Goal: Task Accomplishment & Management: Complete application form

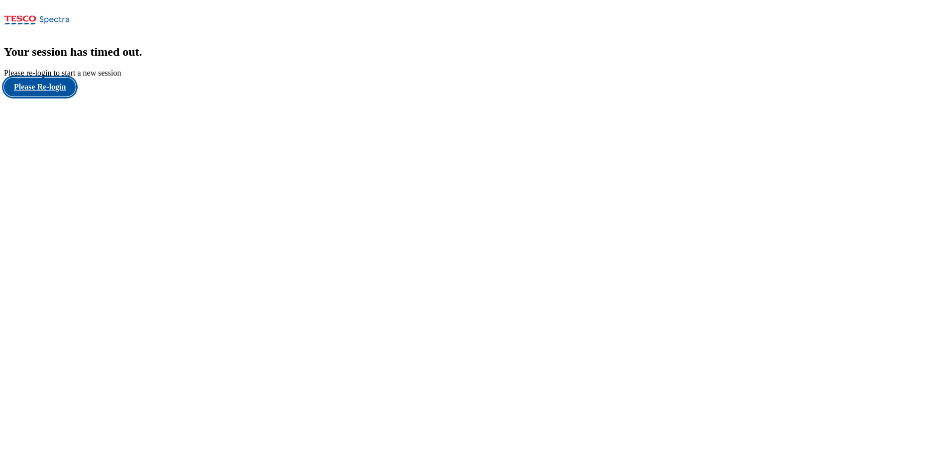
click at [54, 97] on button "Please Re-login" at bounding box center [40, 87] width 72 height 19
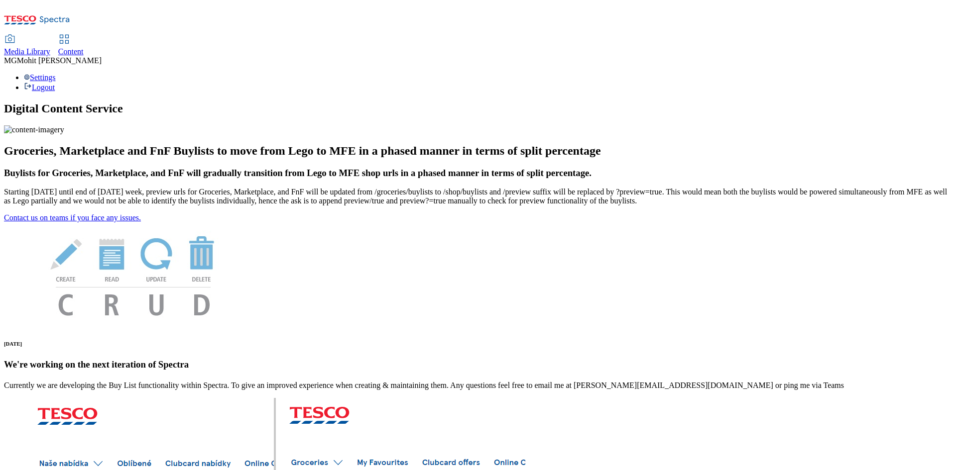
click at [84, 47] on span "Content" at bounding box center [70, 51] width 25 height 8
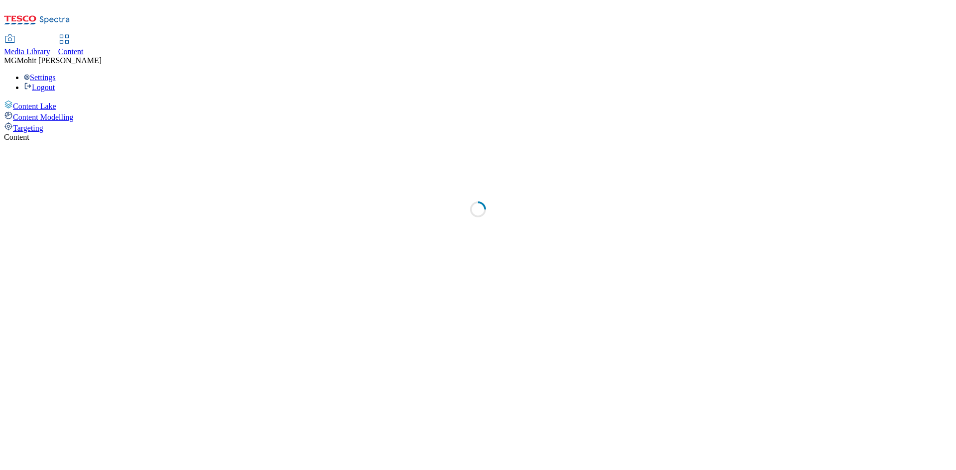
select select "ghs-uk"
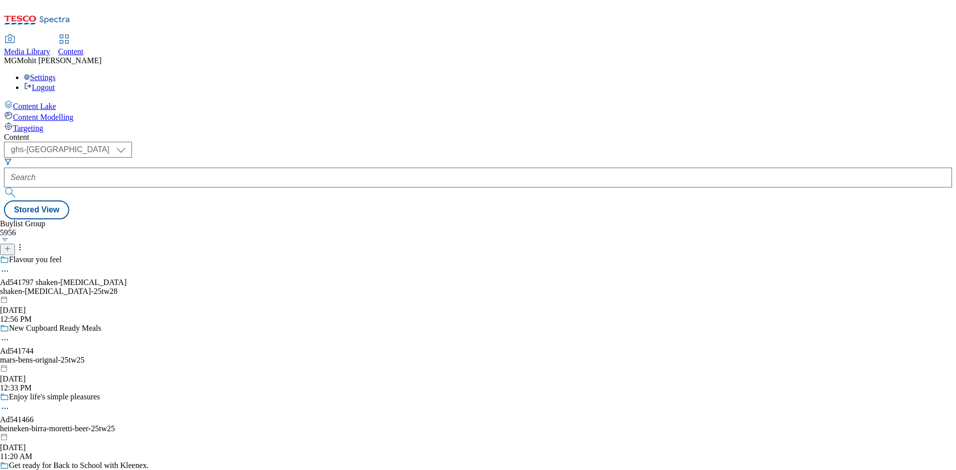
click at [15, 244] on button at bounding box center [7, 249] width 15 height 11
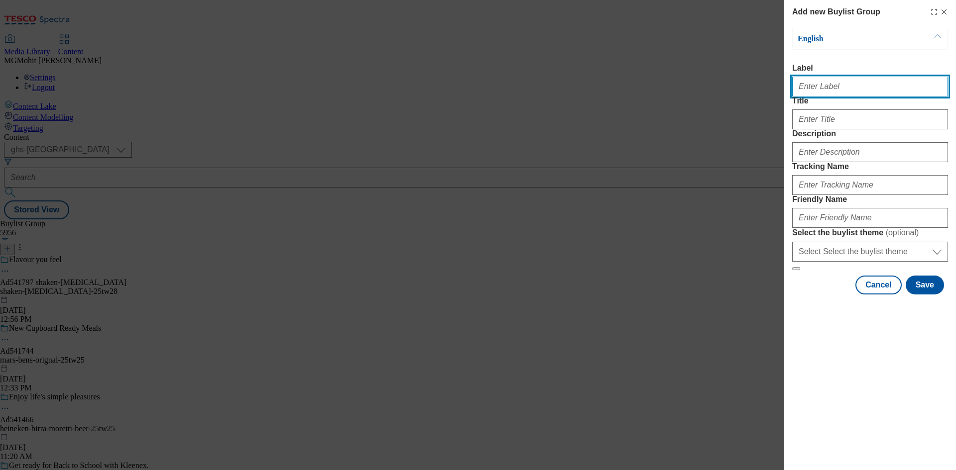
click at [833, 86] on input "Label" at bounding box center [870, 87] width 156 height 20
paste input "Ad541451 reckitt"
type input "Ad541451 reckitt"
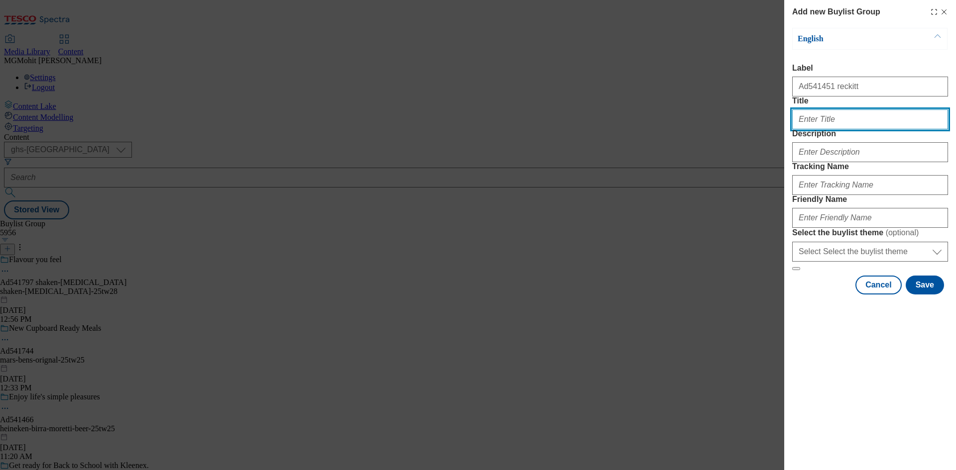
click at [830, 129] on input "Title" at bounding box center [870, 119] width 156 height 20
paste input "Up to 8HR of fresh fragrance"
type input "Up to 8HR of fresh fragrance"
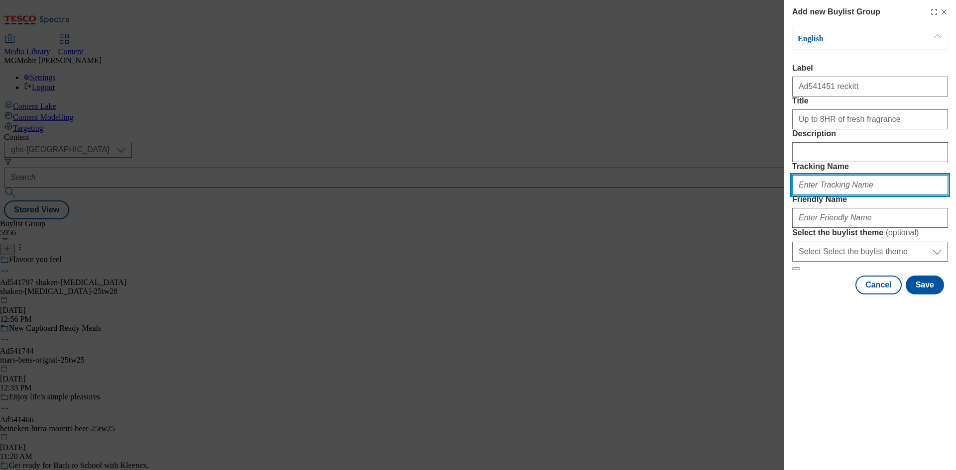
paste input "DH_AD541451"
type input "DH_AD541451"
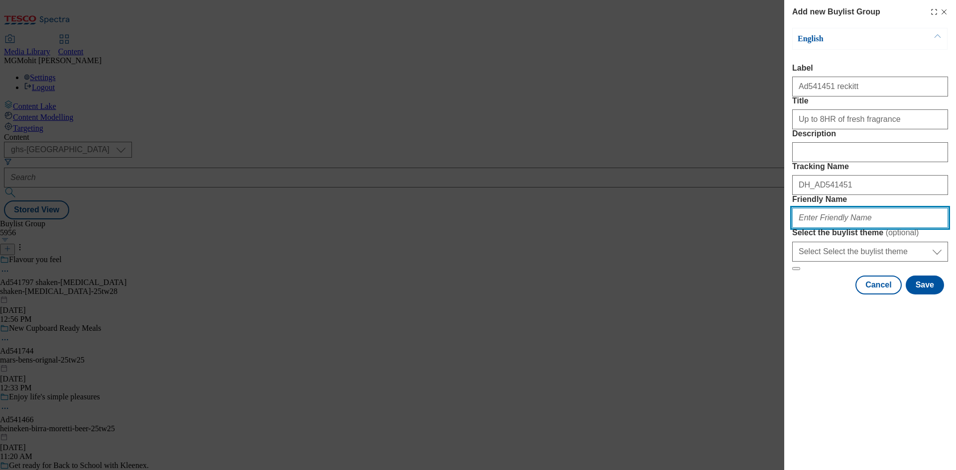
paste input "reckitt-harpic-25tw26"
type input "reckitt-harpic-25tw26"
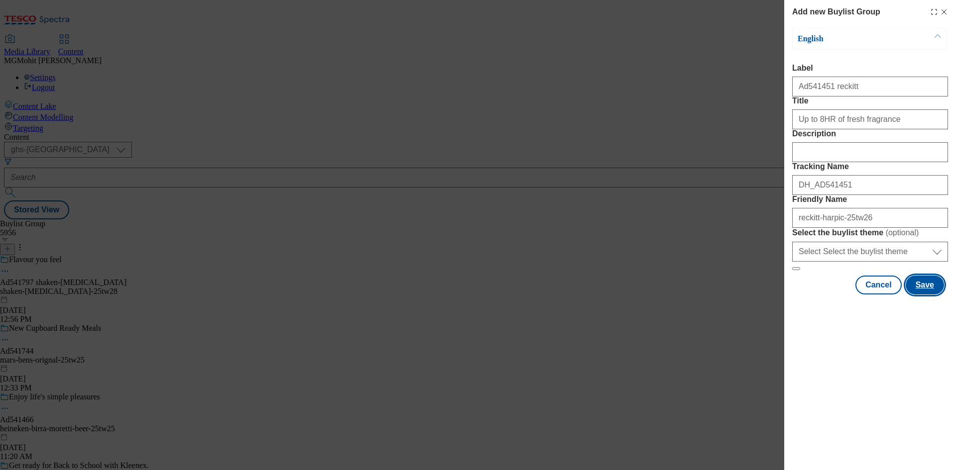
click at [920, 295] on button "Save" at bounding box center [924, 285] width 38 height 19
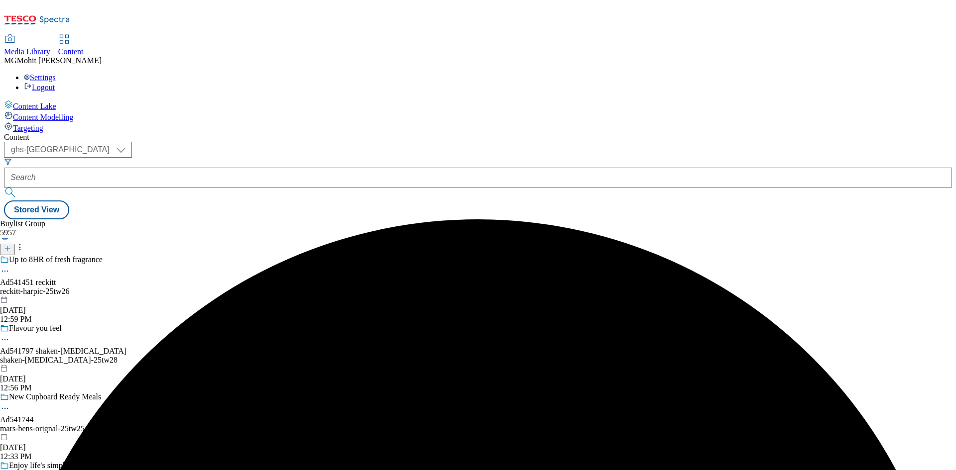
click at [202, 287] on div "reckitt-harpic-25tw26" at bounding box center [101, 291] width 202 height 9
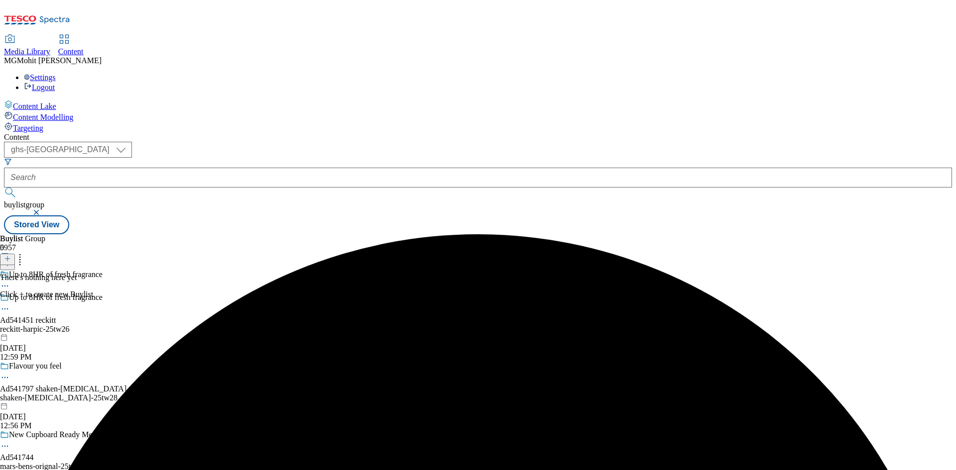
click at [11, 255] on icon at bounding box center [7, 258] width 7 height 7
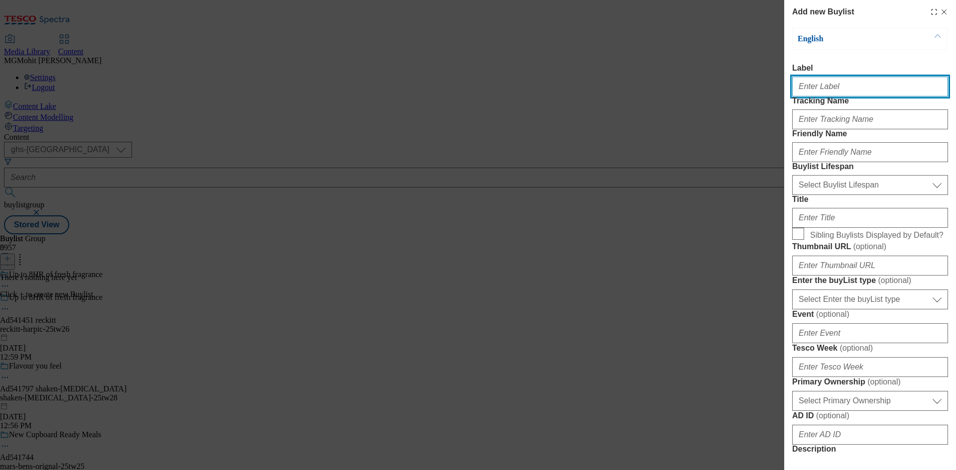
click at [802, 87] on input "Label" at bounding box center [870, 87] width 156 height 20
paste input "Ad541451"
type input "Ad541451"
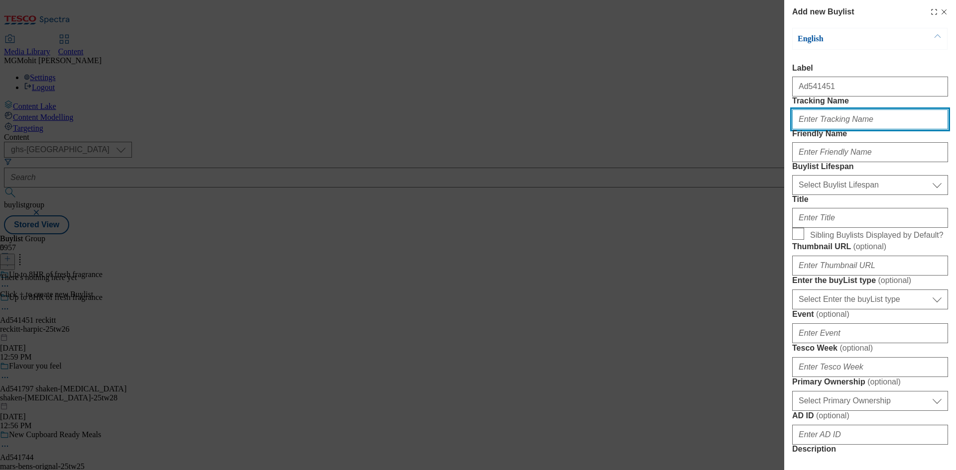
click at [820, 129] on input "Tracking Name" at bounding box center [870, 119] width 156 height 20
paste input "DH_AD541451"
type input "DH_AD541451"
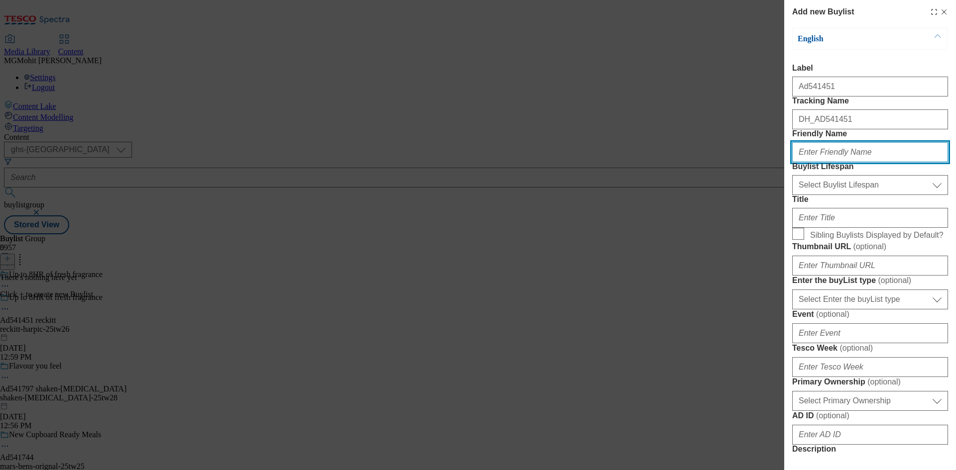
paste input "reckitt"
type input "reckitt"
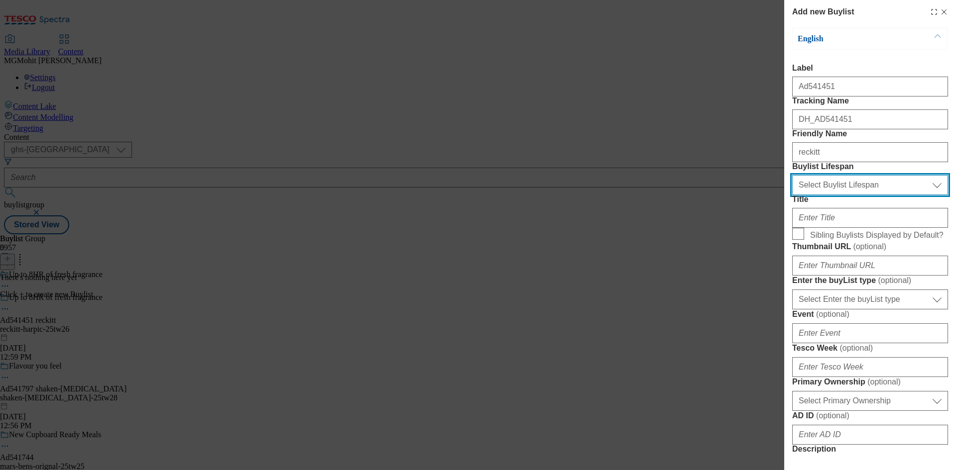
drag, startPoint x: 814, startPoint y: 241, endPoint x: 814, endPoint y: 248, distance: 7.0
click at [814, 195] on select "Select Buylist Lifespan evergreen seasonal tactical" at bounding box center [870, 185] width 156 height 20
select select "tactical"
click at [792, 195] on select "Select Buylist Lifespan evergreen seasonal tactical" at bounding box center [870, 185] width 156 height 20
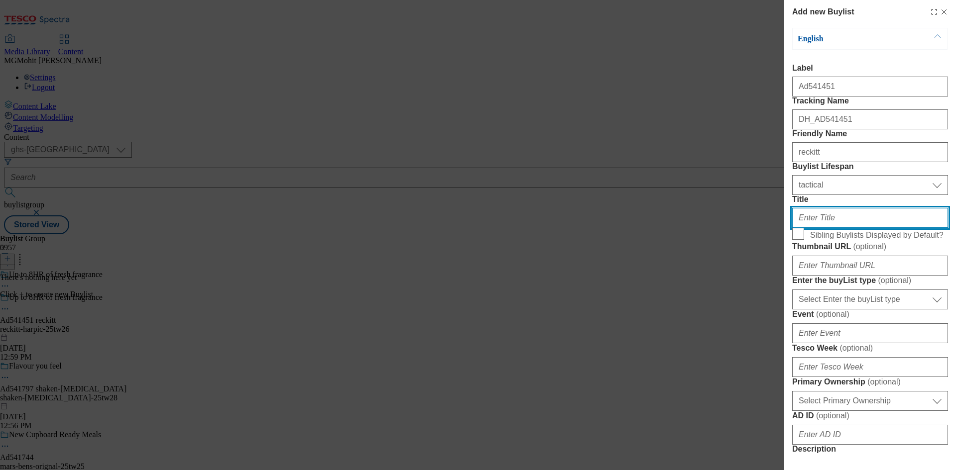
click at [810, 228] on input "Title" at bounding box center [870, 218] width 156 height 20
paste input "Kills 99.9% of bacteria"
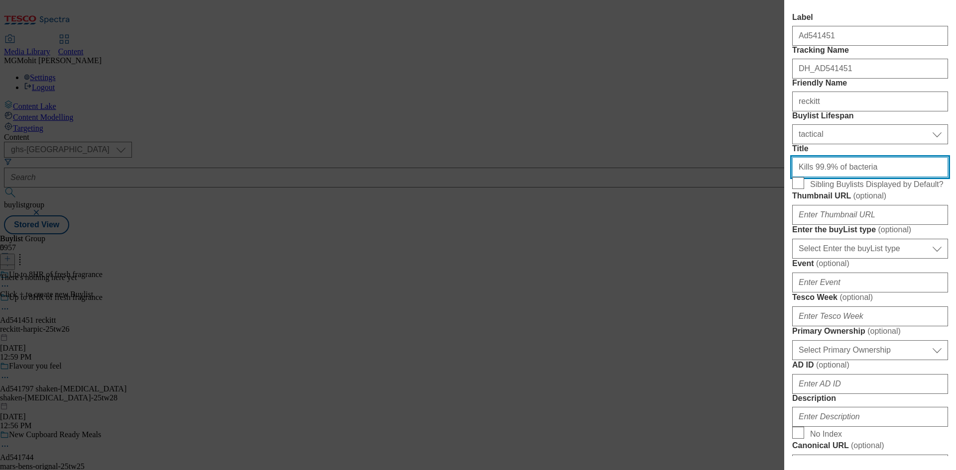
scroll to position [149, 0]
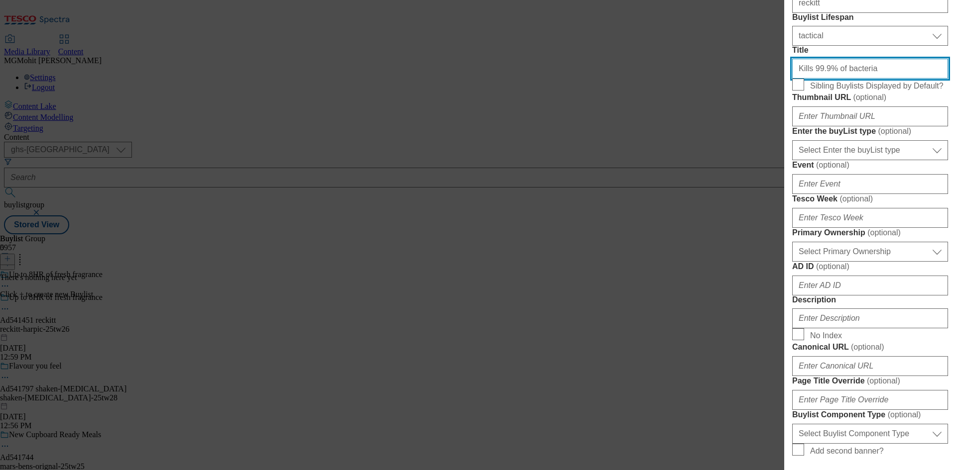
type input "Kills 99.9% of bacteria"
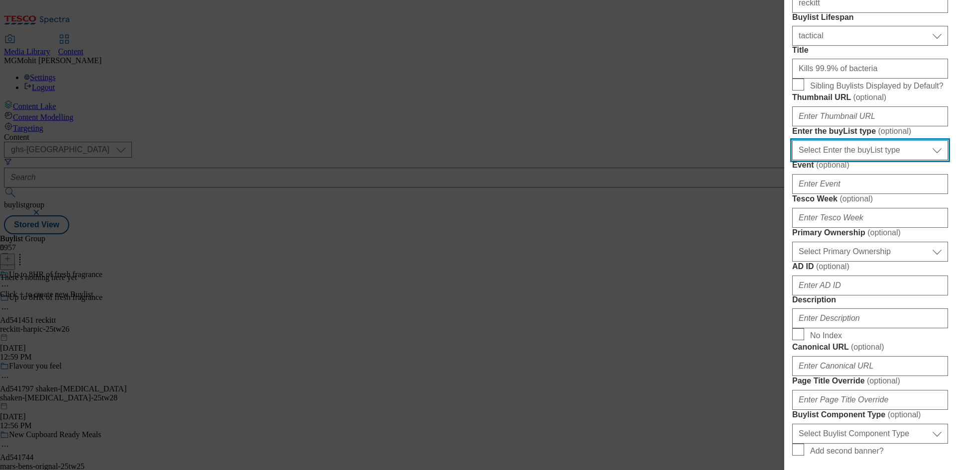
drag, startPoint x: 831, startPoint y: 266, endPoint x: 828, endPoint y: 276, distance: 9.8
click at [831, 160] on select "Select Enter the buyList type event supplier funded long term >4 weeks supplier…" at bounding box center [870, 150] width 156 height 20
select select "supplier funded short term 1-3 weeks"
click at [792, 160] on select "Select Enter the buyList type event supplier funded long term >4 weeks supplier…" at bounding box center [870, 150] width 156 height 20
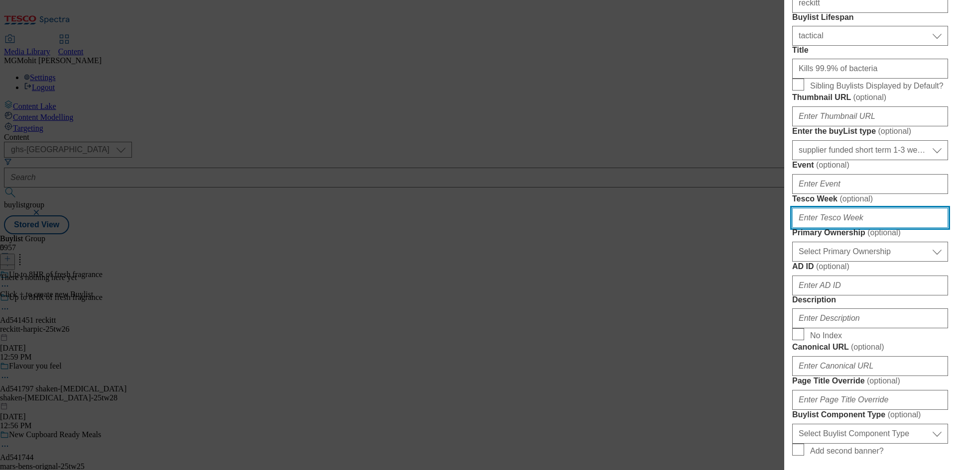
click at [814, 228] on input "Tesco Week ( optional )" at bounding box center [870, 218] width 156 height 20
type input "26"
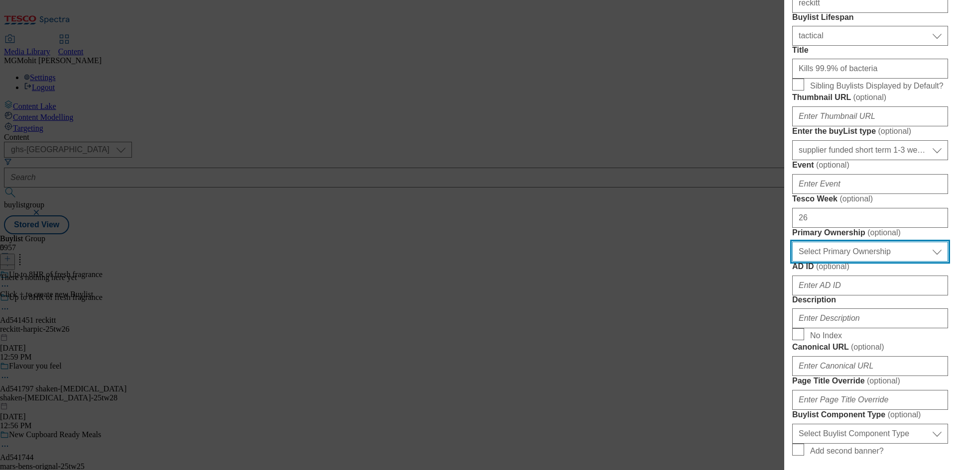
scroll to position [398, 0]
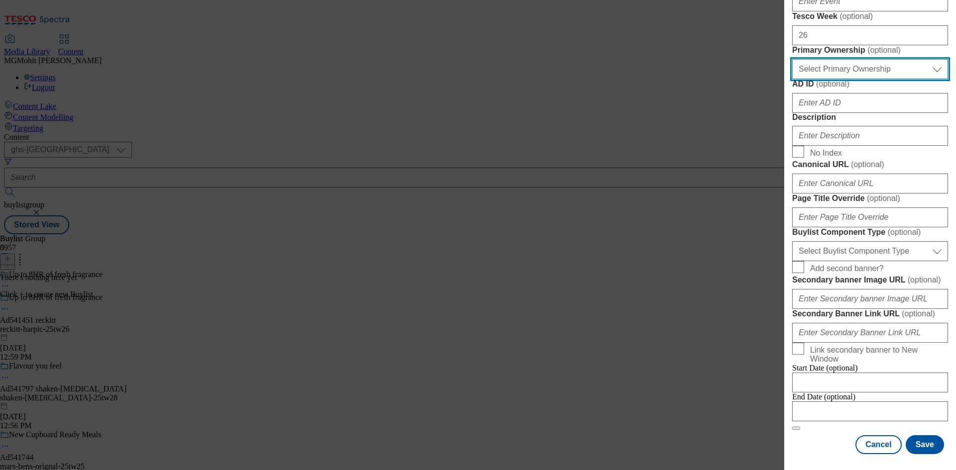
click at [833, 79] on select "Select Primary Ownership tesco dunnhumby" at bounding box center [870, 69] width 156 height 20
select select "dunnhumby"
click at [792, 79] on select "Select Primary Ownership tesco dunnhumby" at bounding box center [870, 69] width 156 height 20
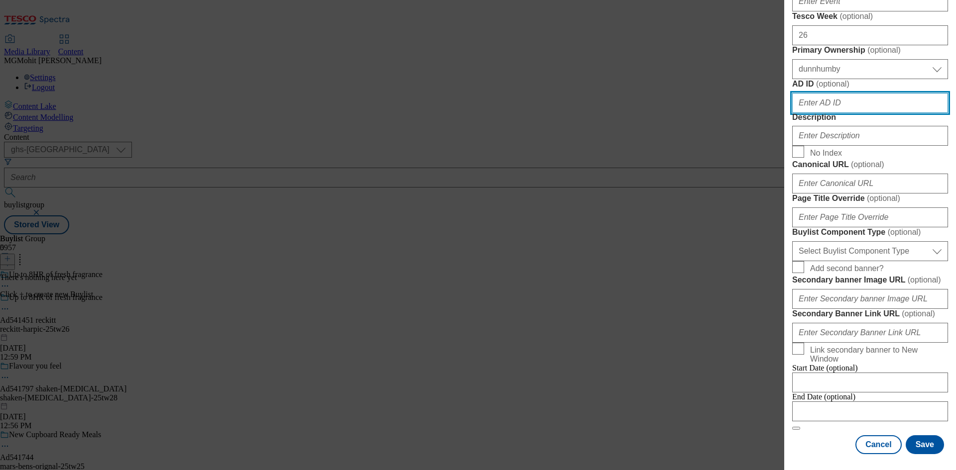
click at [824, 113] on input "AD ID ( optional )" at bounding box center [870, 103] width 156 height 20
paste input "541451"
type input "541451"
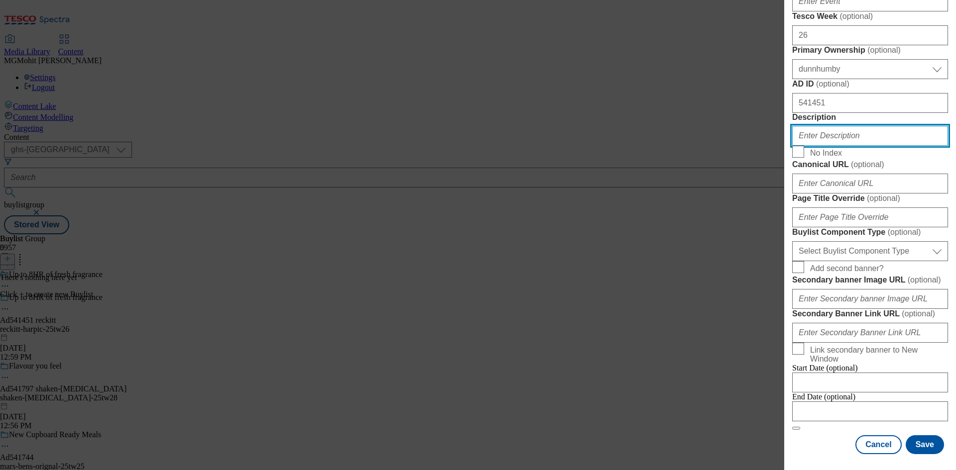
click at [831, 146] on input "Description" at bounding box center [870, 136] width 156 height 20
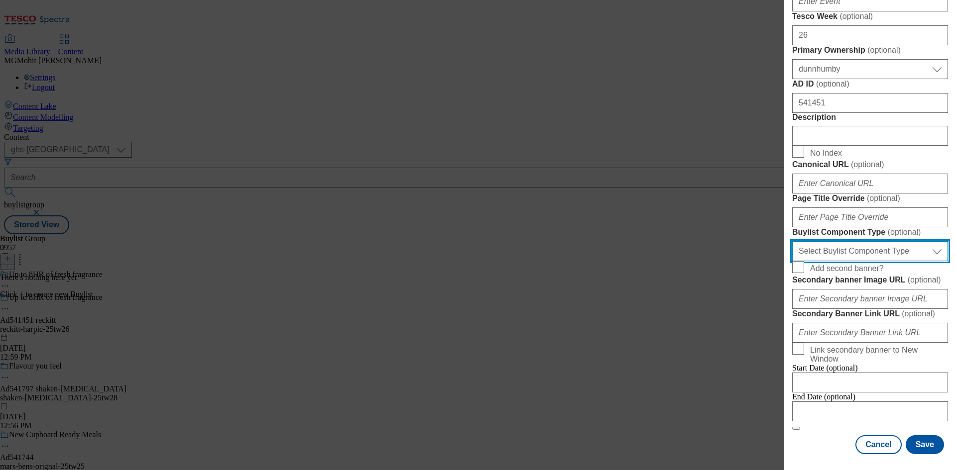
click at [823, 252] on select "Select Buylist Component Type Banner Competition Header Meal" at bounding box center [870, 251] width 156 height 20
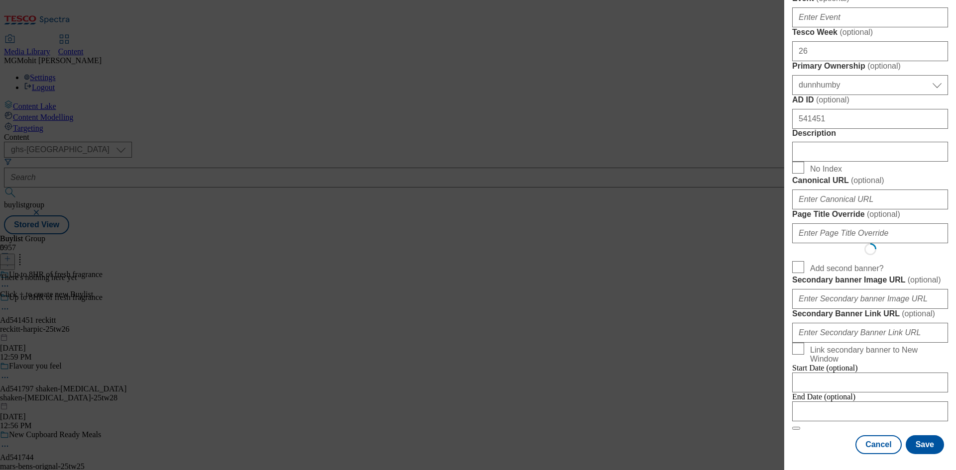
select select "Banner"
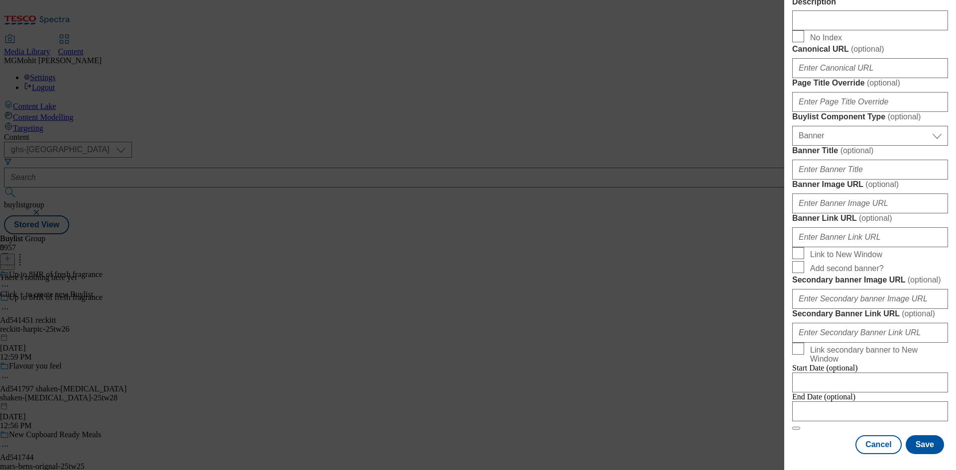
scroll to position [872, 0]
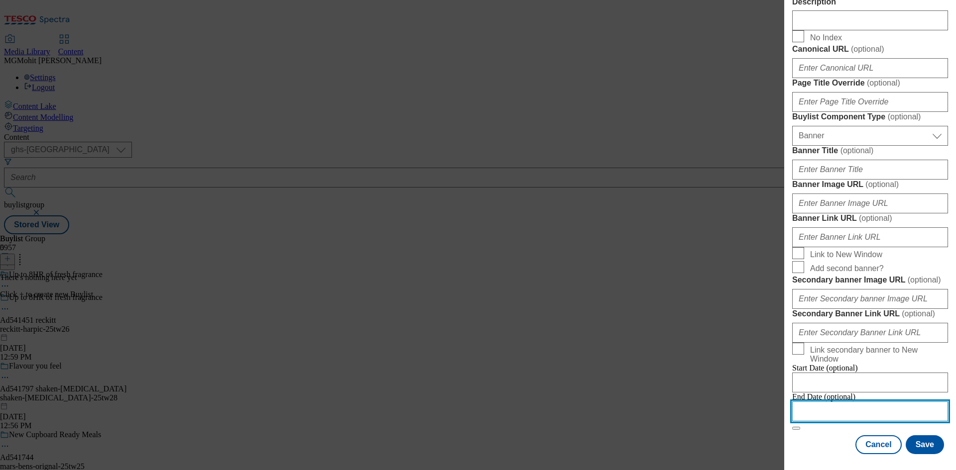
click at [819, 406] on input "Modal" at bounding box center [870, 412] width 156 height 20
select select "2025"
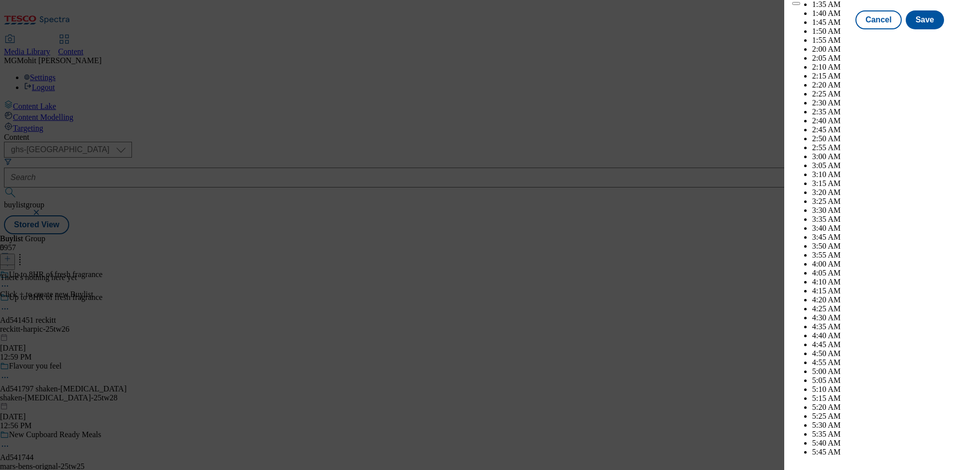
scroll to position [2864, 0]
select select "November"
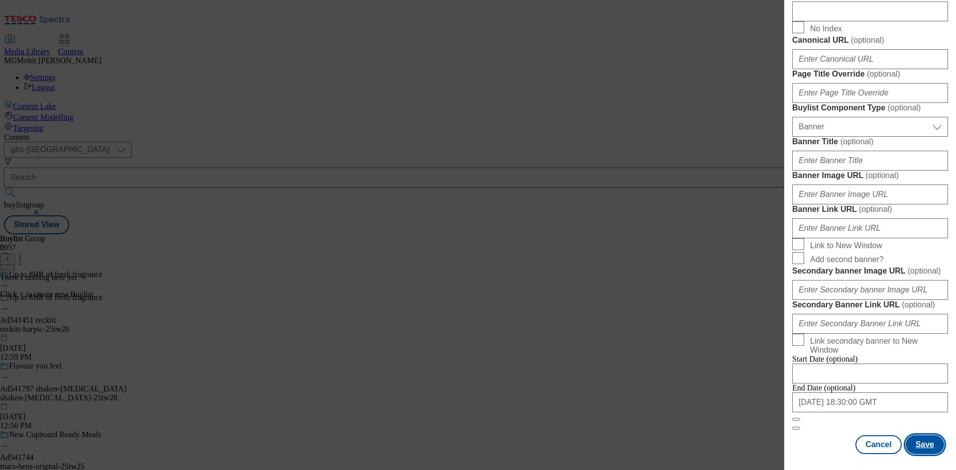
click at [909, 445] on button "Save" at bounding box center [924, 444] width 38 height 19
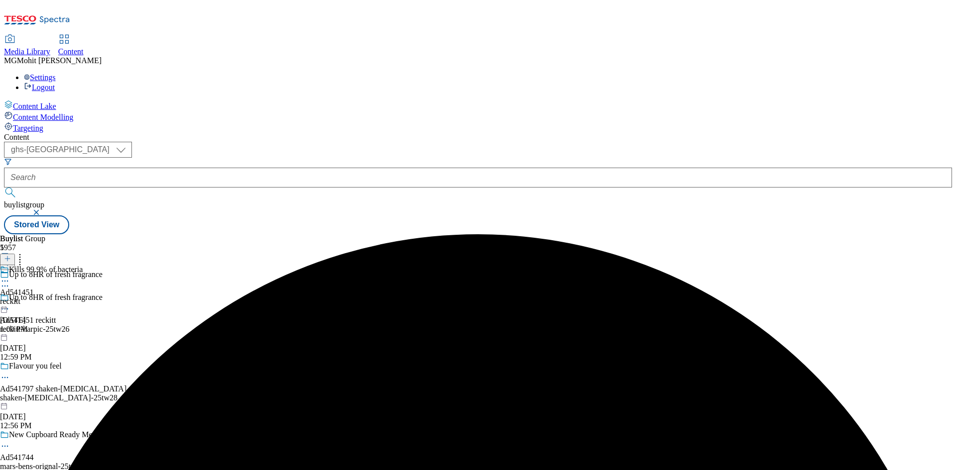
click at [83, 297] on div "reckitt" at bounding box center [41, 301] width 83 height 9
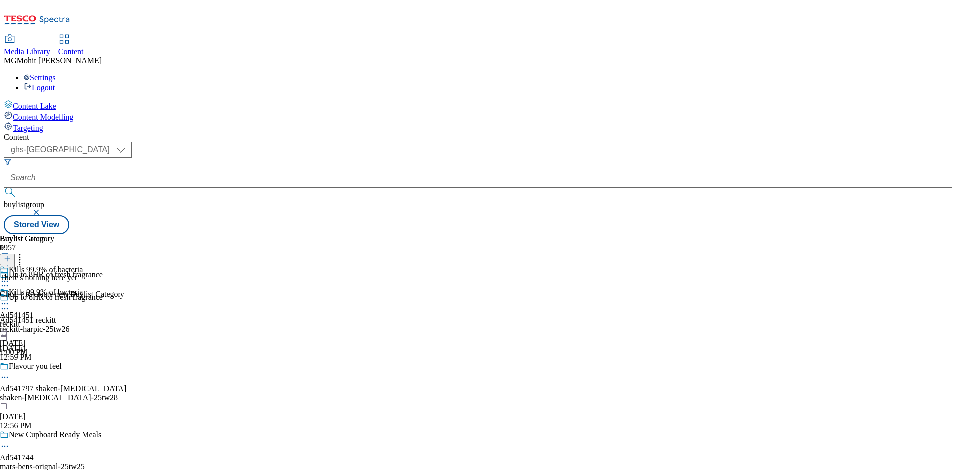
click at [15, 254] on button at bounding box center [7, 259] width 15 height 11
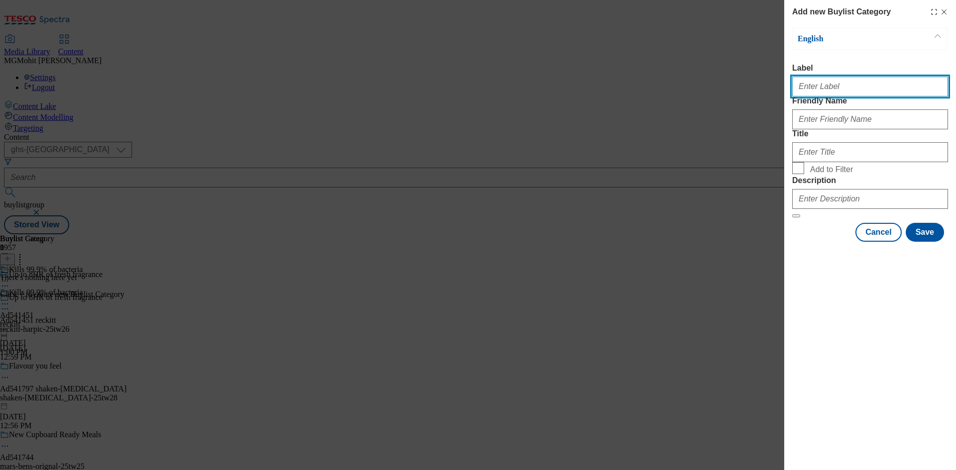
click at [828, 92] on input "Label" at bounding box center [870, 87] width 156 height 20
paste input "Ad541451"
type input "Ad541451"
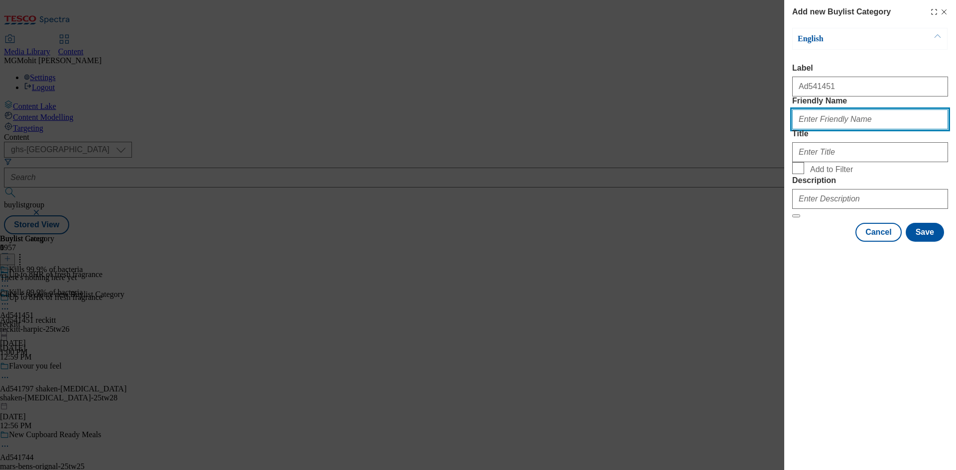
click at [829, 129] on input "Friendly Name" at bounding box center [870, 119] width 156 height 20
paste input "reckitt-harpic"
type input "reckitt-harpic"
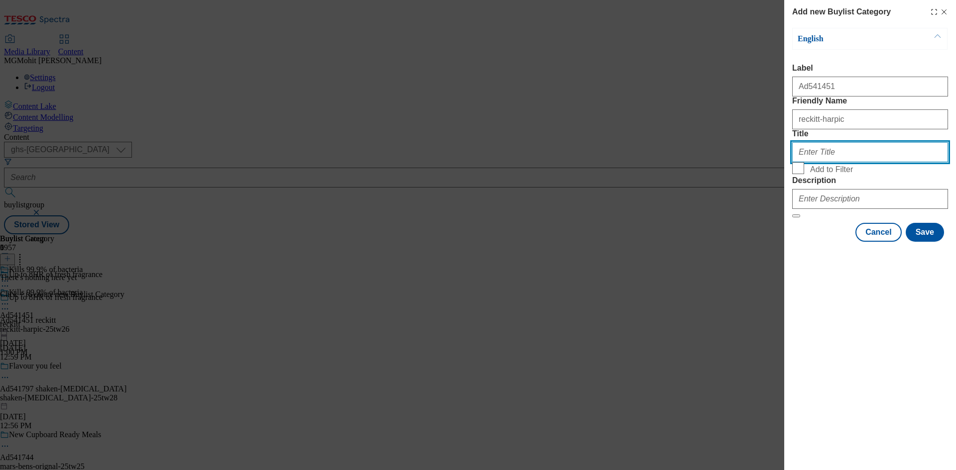
paste input "Reckitt"
type input "Reckitt"
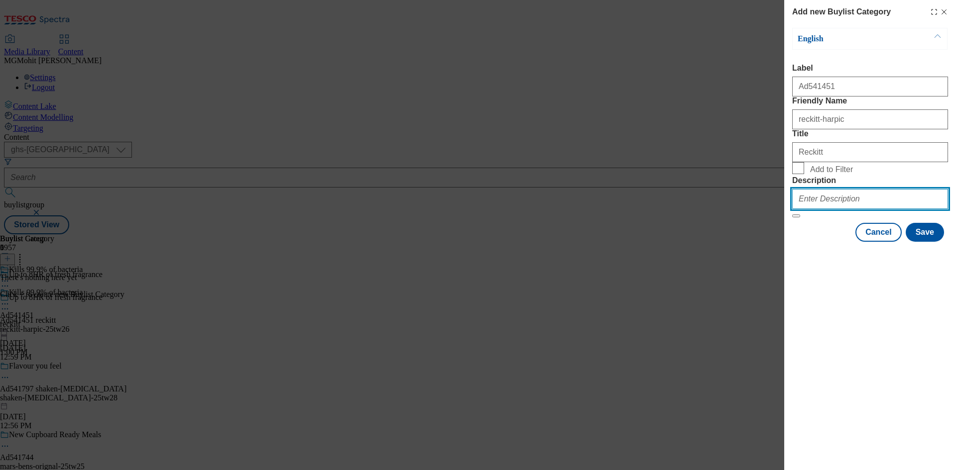
click at [861, 209] on input "Description" at bounding box center [870, 199] width 156 height 20
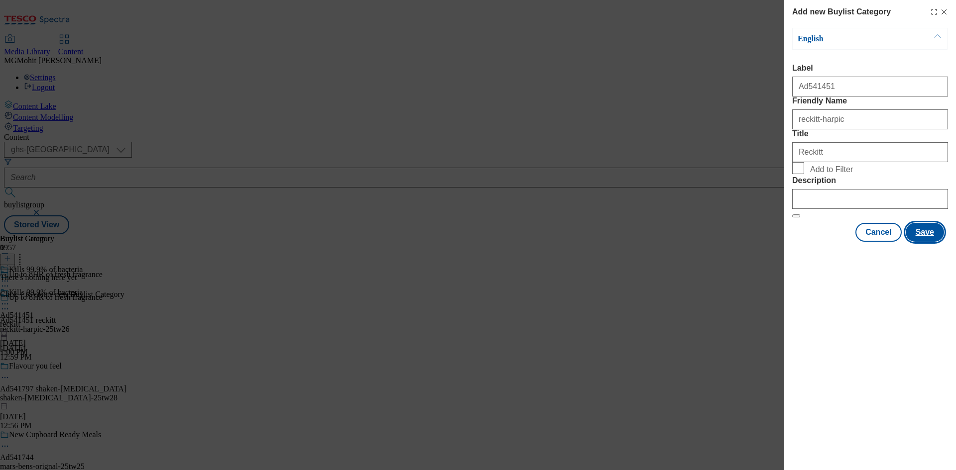
click at [923, 242] on button "Save" at bounding box center [924, 232] width 38 height 19
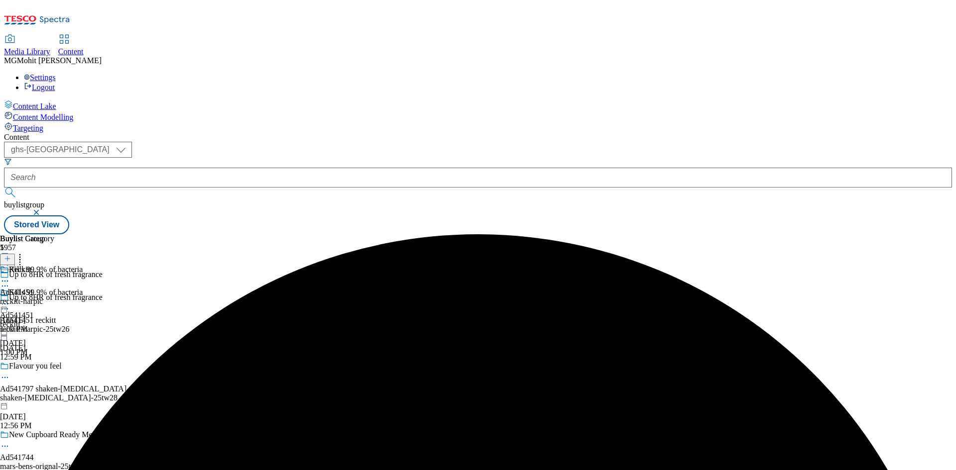
click at [54, 297] on div "reckitt-harpic" at bounding box center [27, 301] width 54 height 9
click at [15, 254] on button at bounding box center [7, 259] width 15 height 11
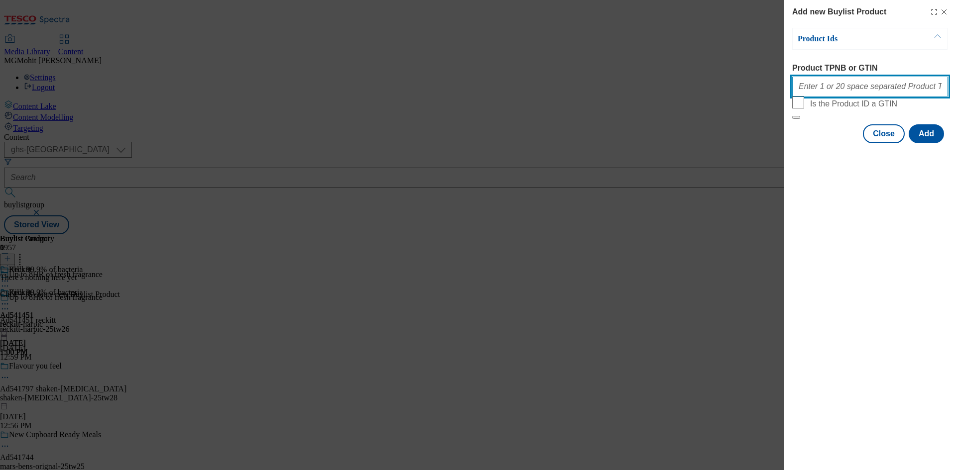
click at [837, 92] on input "Product TPNB or GTIN" at bounding box center [870, 87] width 156 height 20
paste input "96632610 96487878"
type input "96632610 96487878"
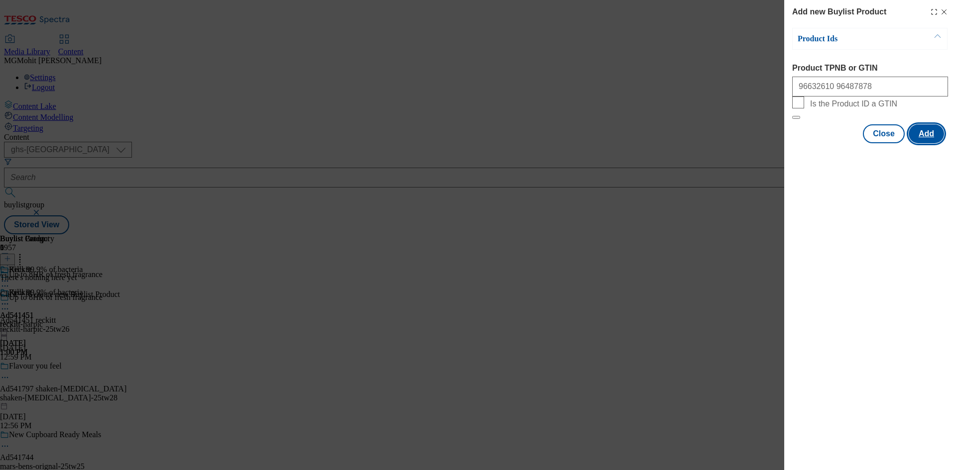
click at [922, 143] on button "Add" at bounding box center [925, 133] width 35 height 19
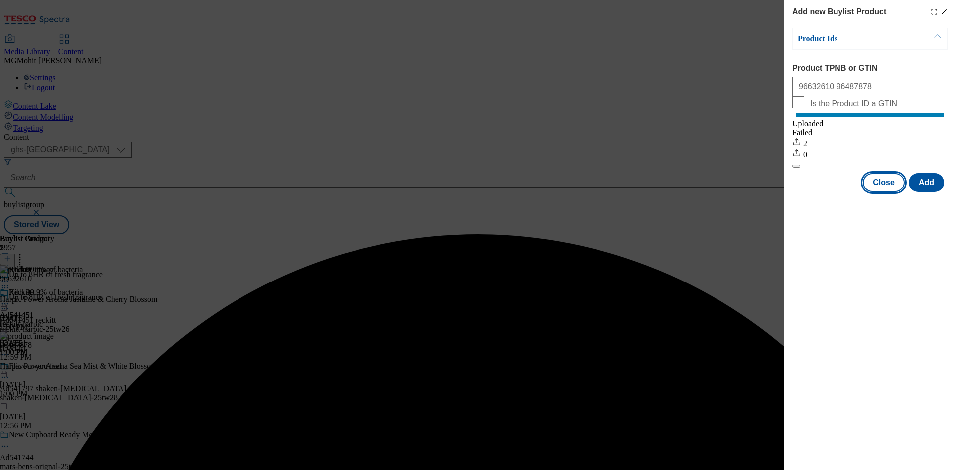
click at [879, 192] on button "Close" at bounding box center [883, 182] width 42 height 19
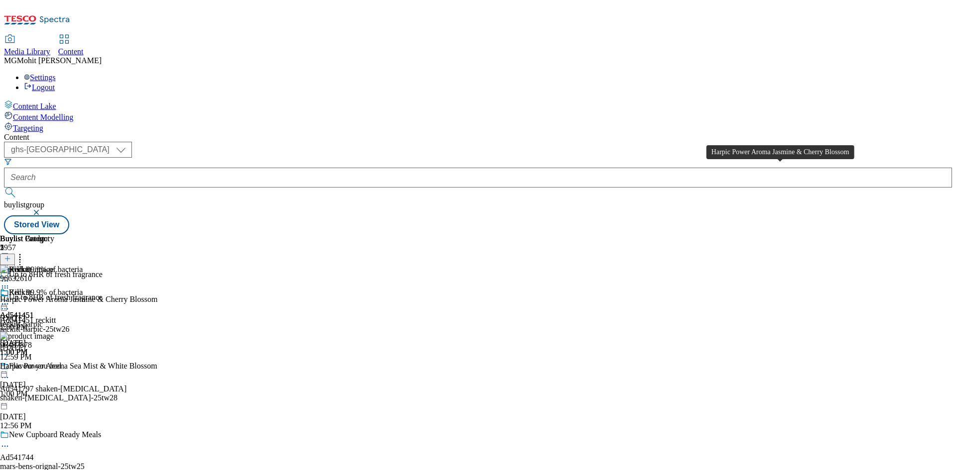
click at [157, 295] on div "Harpic Power Aroma Jasmine & Cherry Blossom" at bounding box center [78, 299] width 157 height 9
click at [10, 299] on icon at bounding box center [5, 304] width 10 height 10
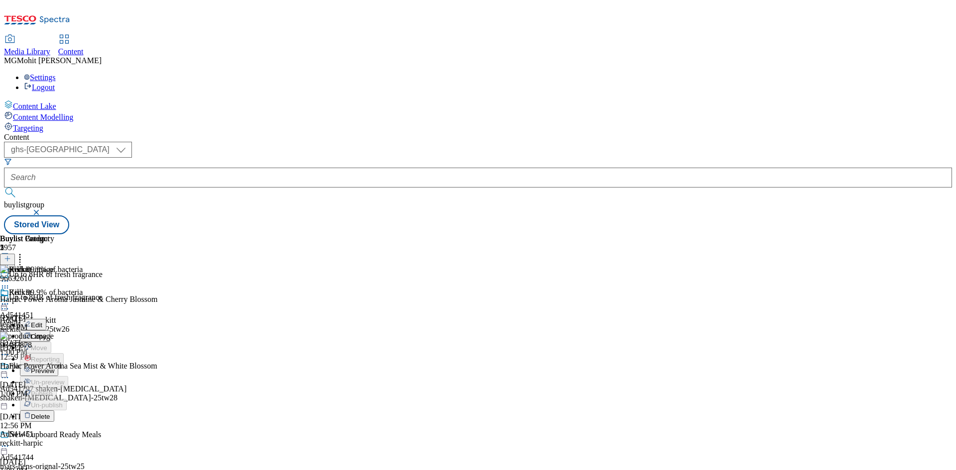
click at [46, 319] on button "Edit" at bounding box center [33, 324] width 26 height 11
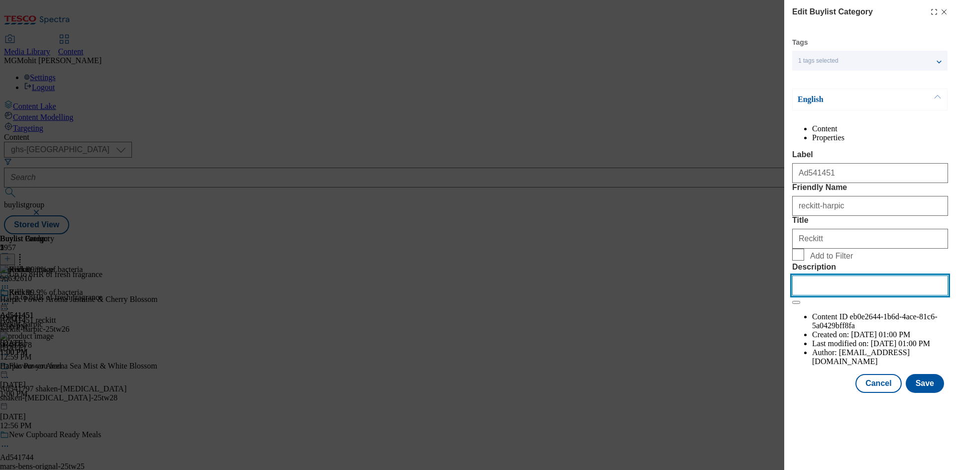
click at [823, 296] on input "Description" at bounding box center [870, 286] width 156 height 20
paste input "Harpic Power Aroma Jasmine & Cherry Blossom"
type input "Harpic Power Aroma Jasmine & Cherry Blossom"
click at [910, 393] on button "Save" at bounding box center [924, 383] width 38 height 19
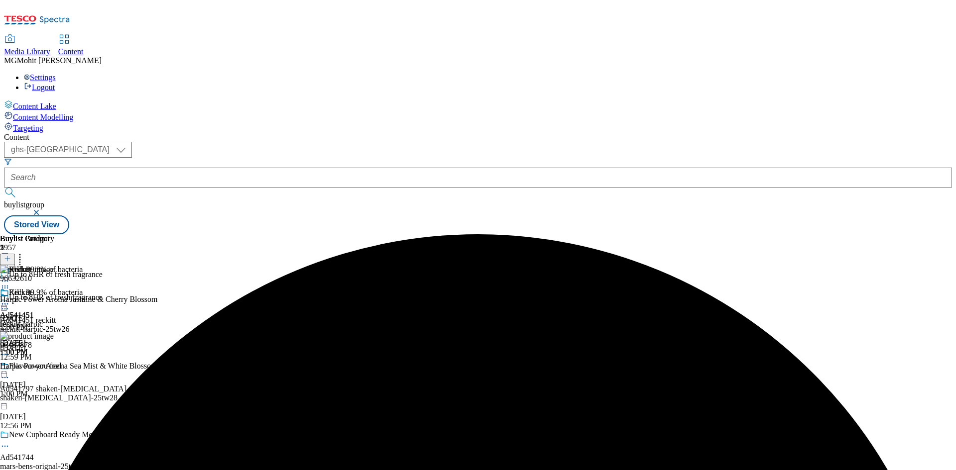
click at [8, 304] on circle at bounding box center [7, 304] width 1 height 1
click at [46, 319] on button "Edit" at bounding box center [33, 324] width 26 height 11
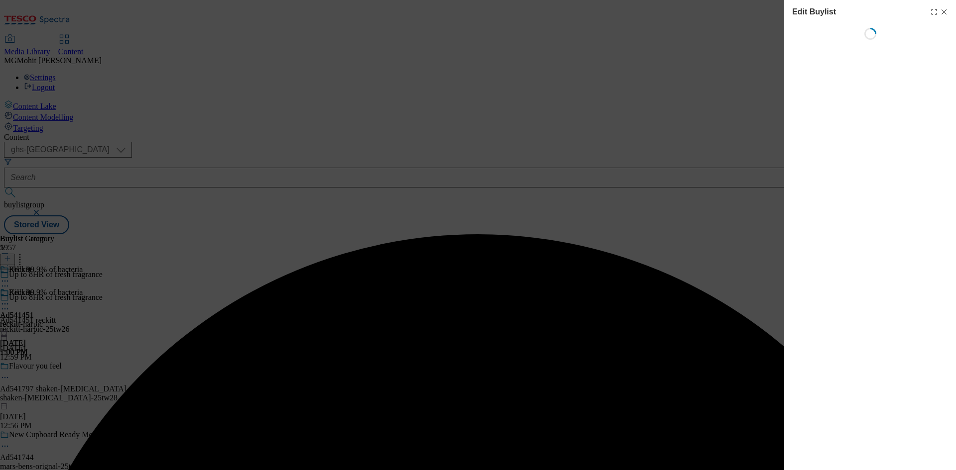
select select "tactical"
select select "supplier funded short term 1-3 weeks"
select select "dunnhumby"
select select "Banner"
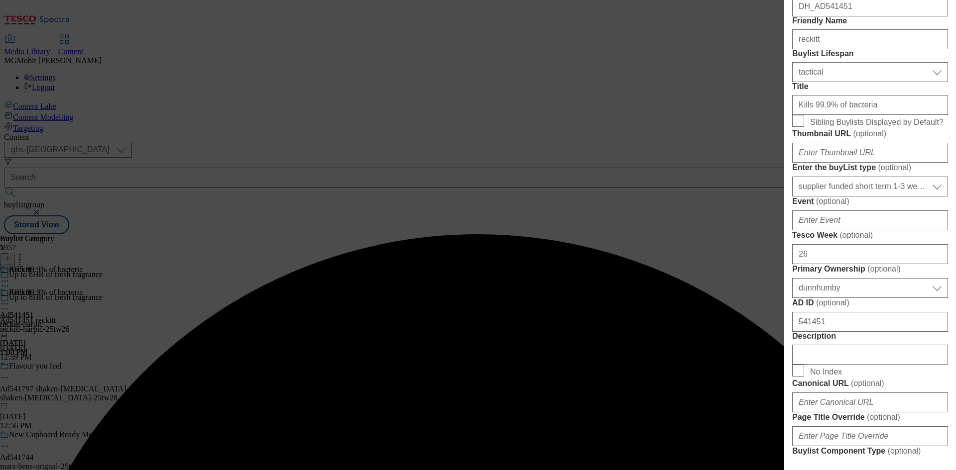
scroll to position [348, 0]
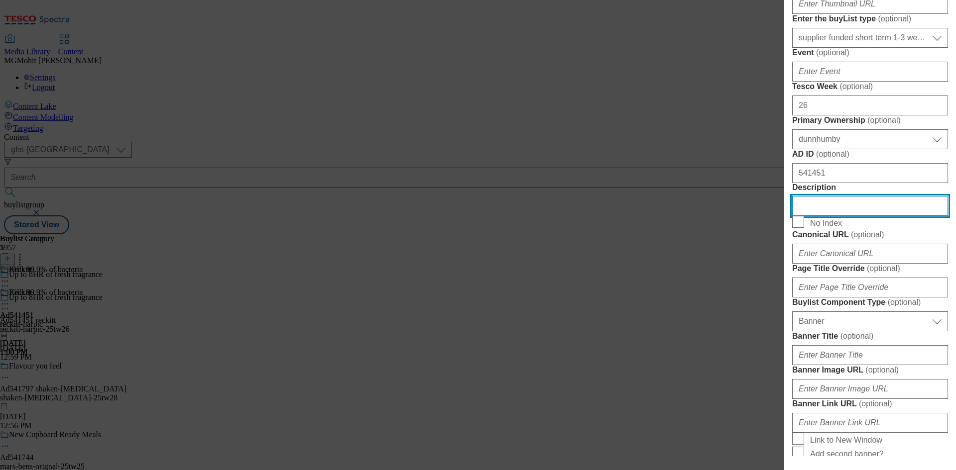
click at [826, 216] on input "Description" at bounding box center [870, 206] width 156 height 20
paste input "Harpic Power Aroma Jasmine & Cherry Blossom"
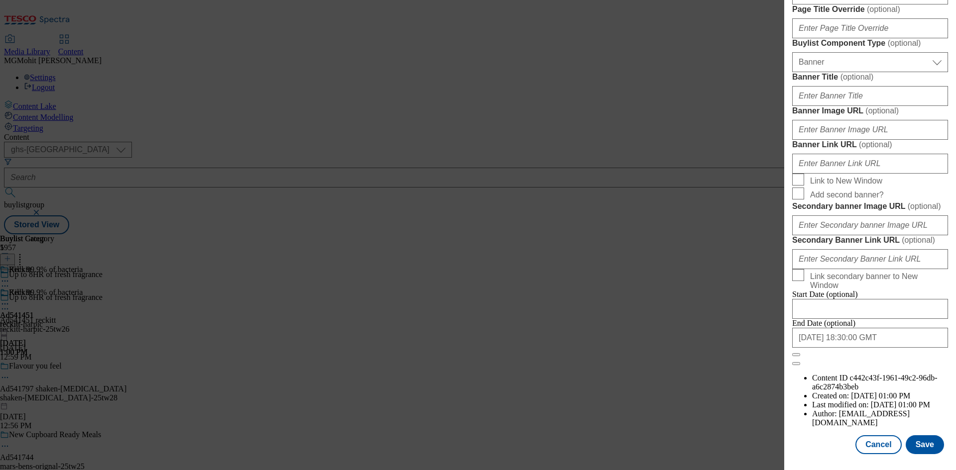
scroll to position [977, 0]
type input "Harpic Power Aroma Jasmine & Cherry Blossom"
click at [918, 443] on button "Save" at bounding box center [924, 444] width 38 height 19
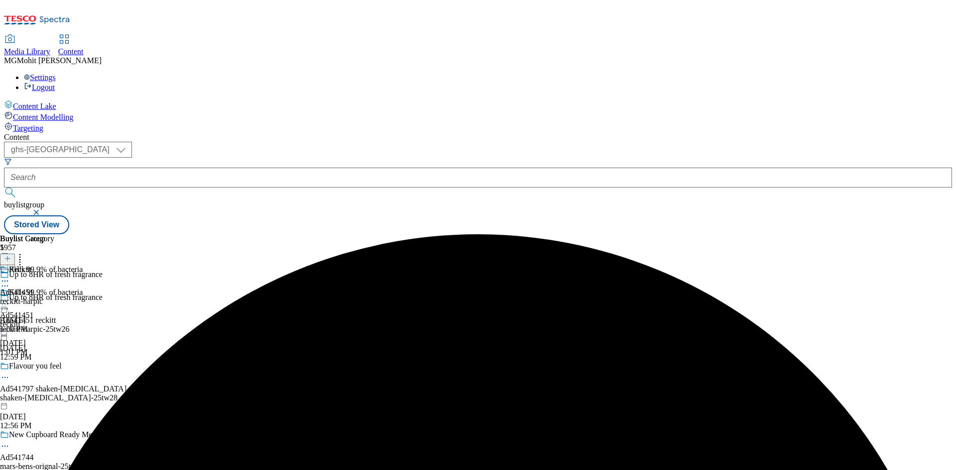
click at [10, 304] on icon at bounding box center [5, 309] width 10 height 10
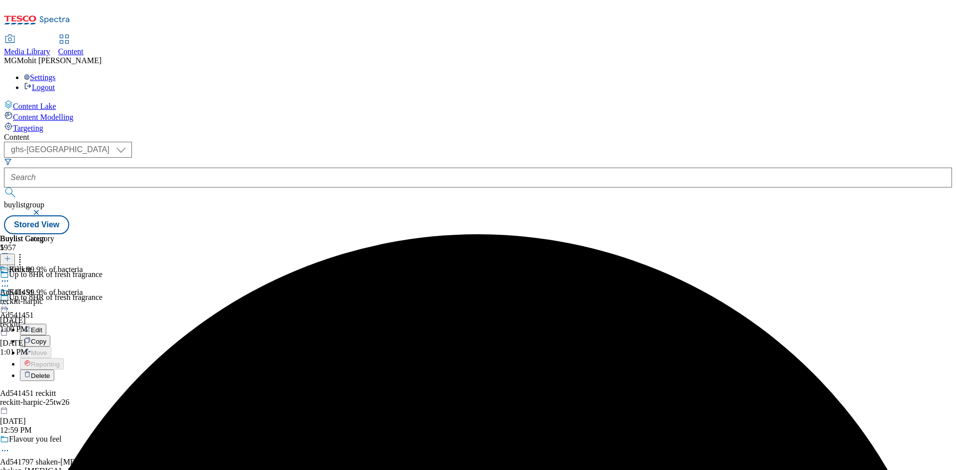
click at [42, 326] on span "Edit" at bounding box center [36, 329] width 11 height 7
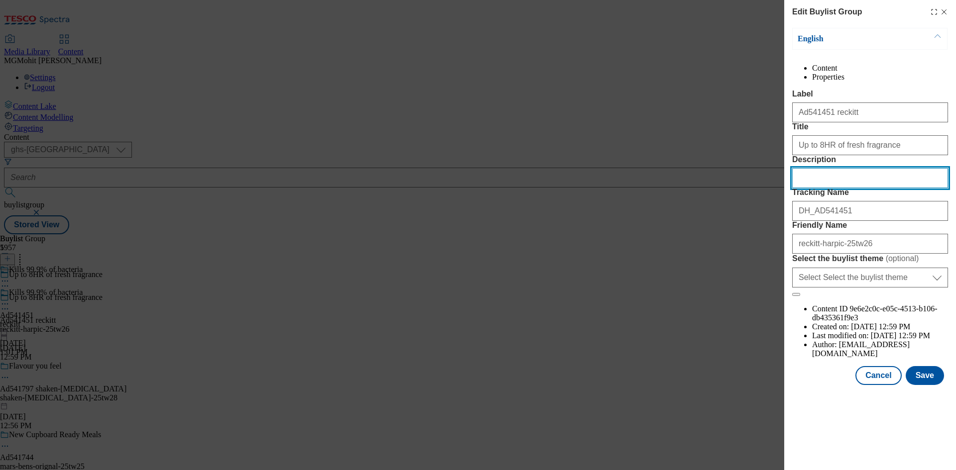
click at [820, 188] on input "Description" at bounding box center [870, 178] width 156 height 20
paste input "Harpic Power Aroma Jasmine & Cherry Blossom"
type input "Harpic Power Aroma Jasmine & Cherry Blossom"
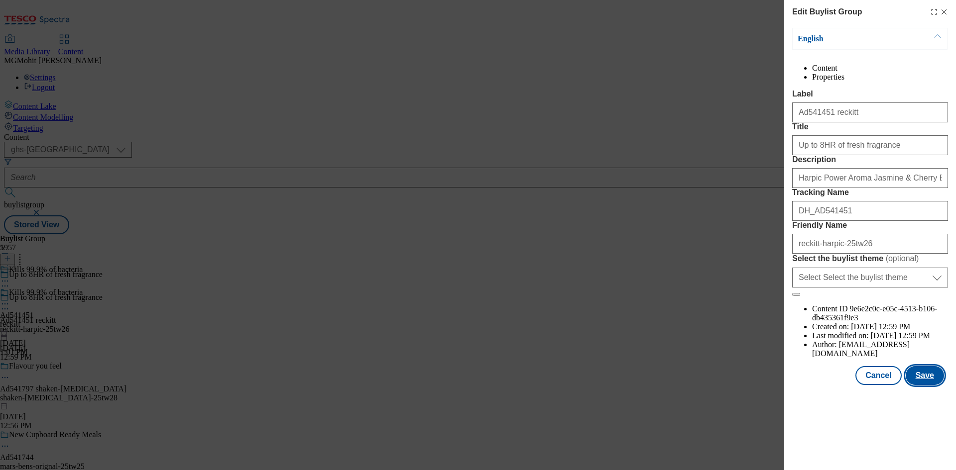
click at [925, 385] on button "Save" at bounding box center [924, 375] width 38 height 19
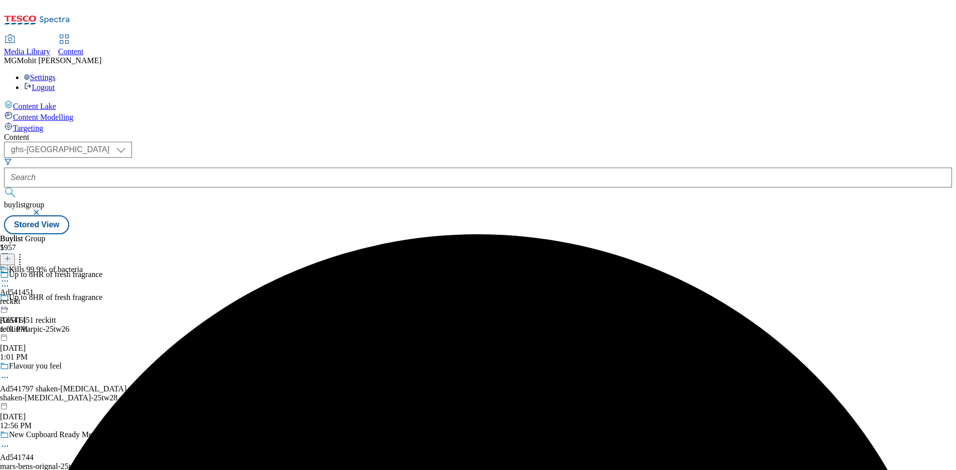
click at [10, 276] on icon at bounding box center [5, 281] width 10 height 10
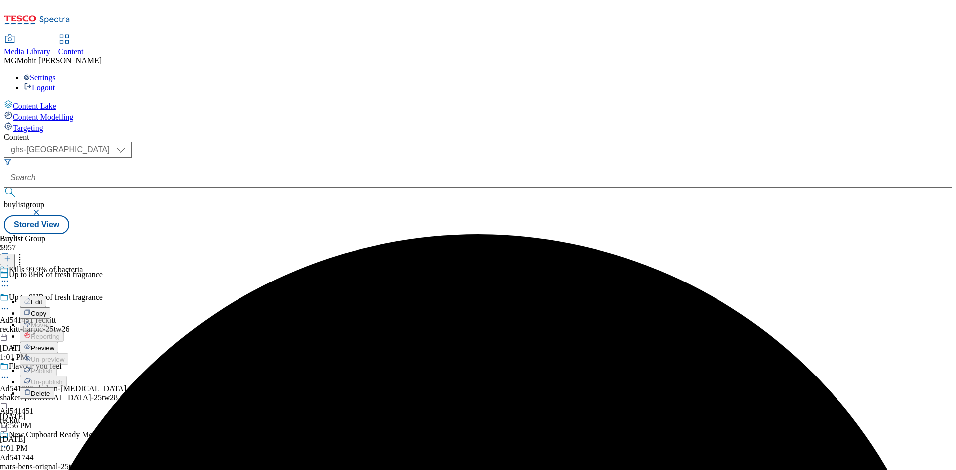
click at [54, 344] on span "Preview" at bounding box center [42, 347] width 23 height 7
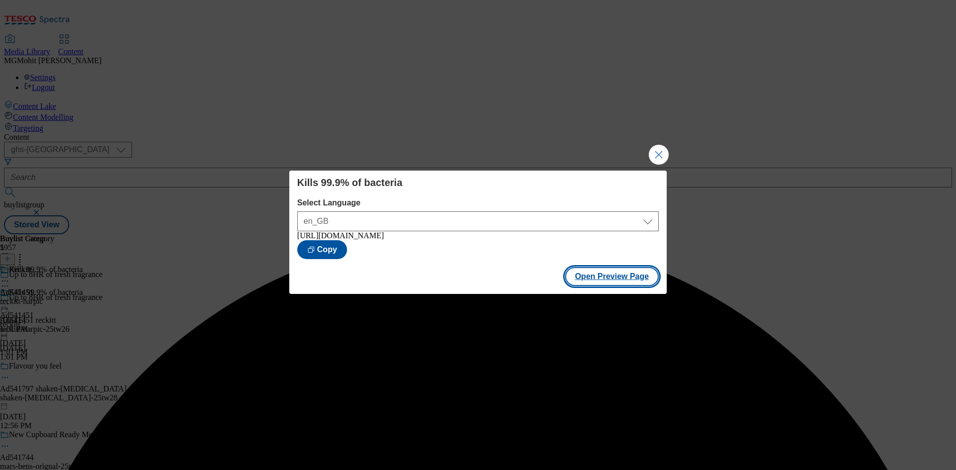
click at [620, 279] on button "Open Preview Page" at bounding box center [612, 276] width 94 height 19
